Goal: Navigation & Orientation: Find specific page/section

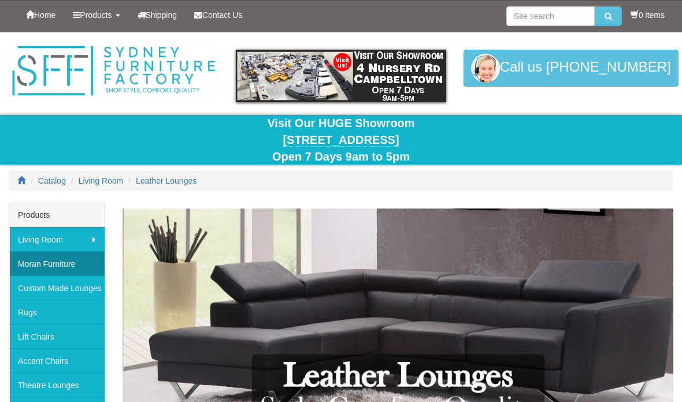
click at [27, 261] on link "Moran Furniture" at bounding box center [56, 263] width 95 height 24
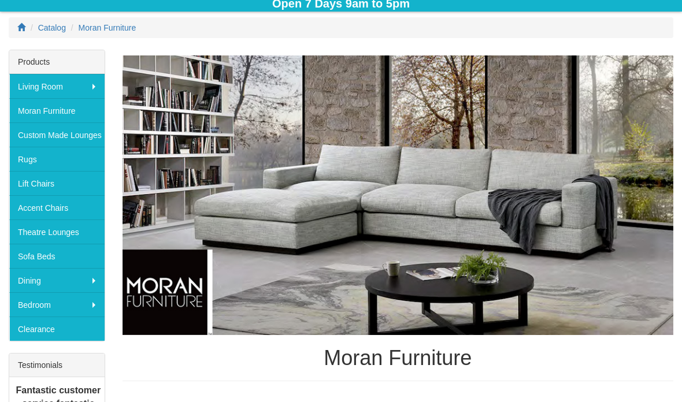
scroll to position [153, 0]
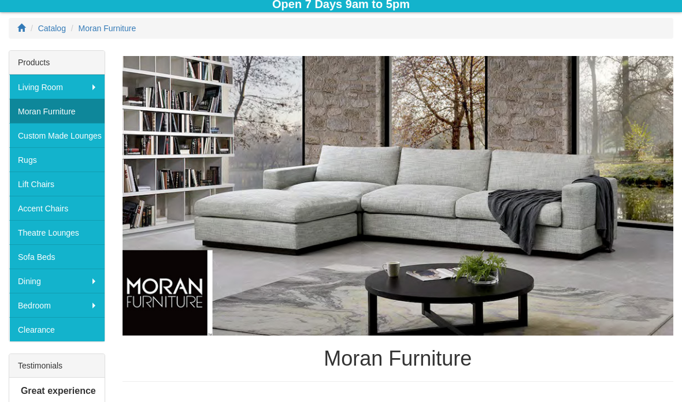
click at [42, 115] on link "Moran Furniture" at bounding box center [56, 111] width 95 height 24
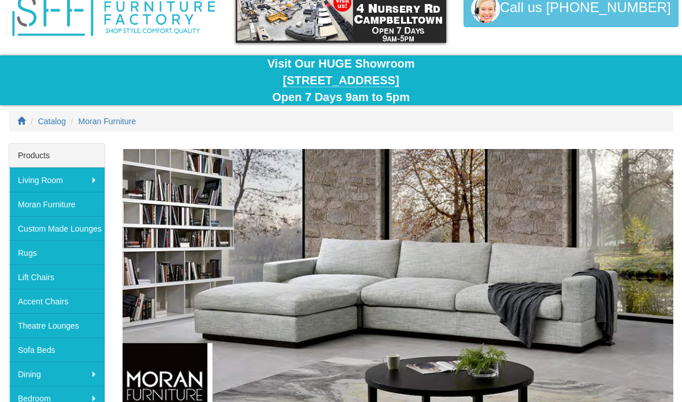
scroll to position [64, 0]
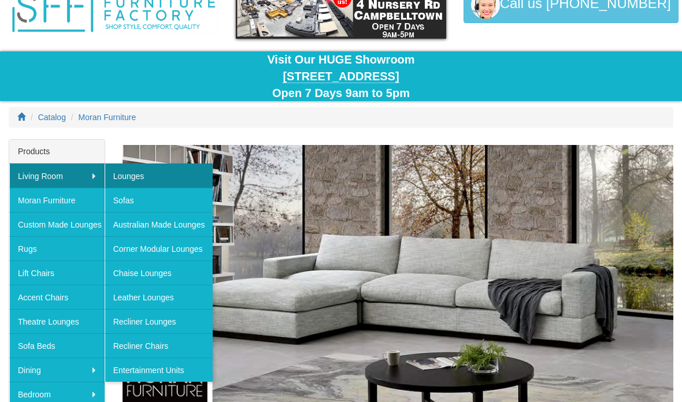
click at [133, 174] on link "Lounges" at bounding box center [159, 176] width 109 height 24
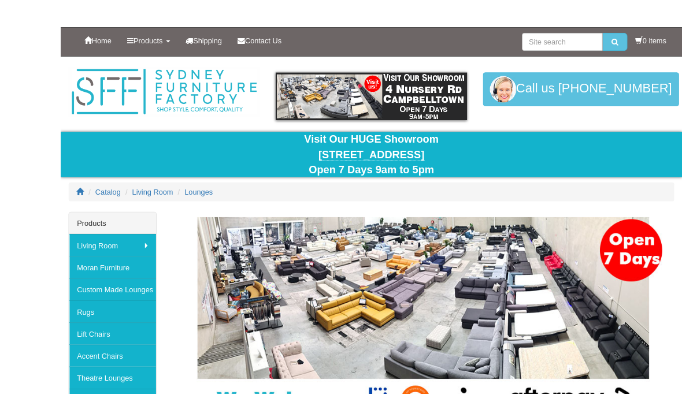
scroll to position [77, 0]
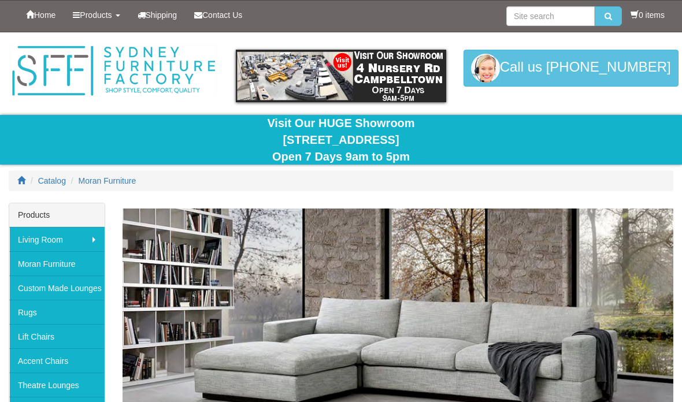
scroll to position [64, 0]
